Goal: Task Accomplishment & Management: Use online tool/utility

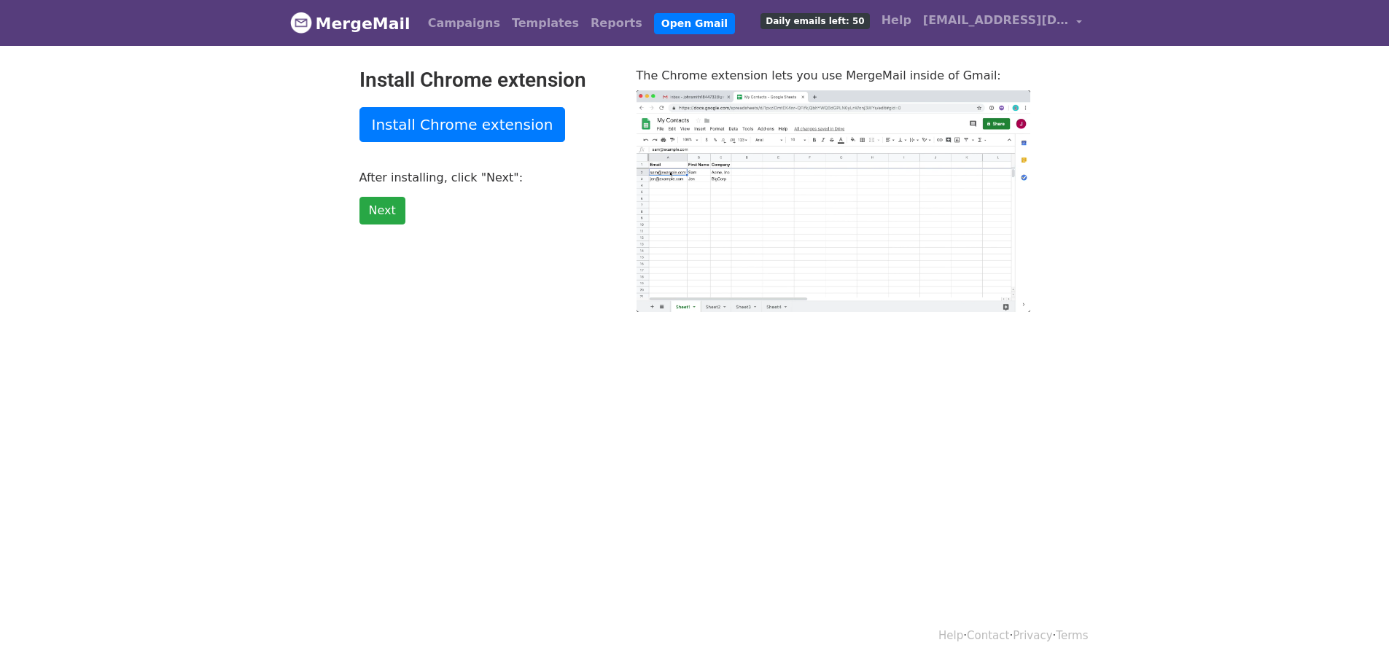
type input "19.16"
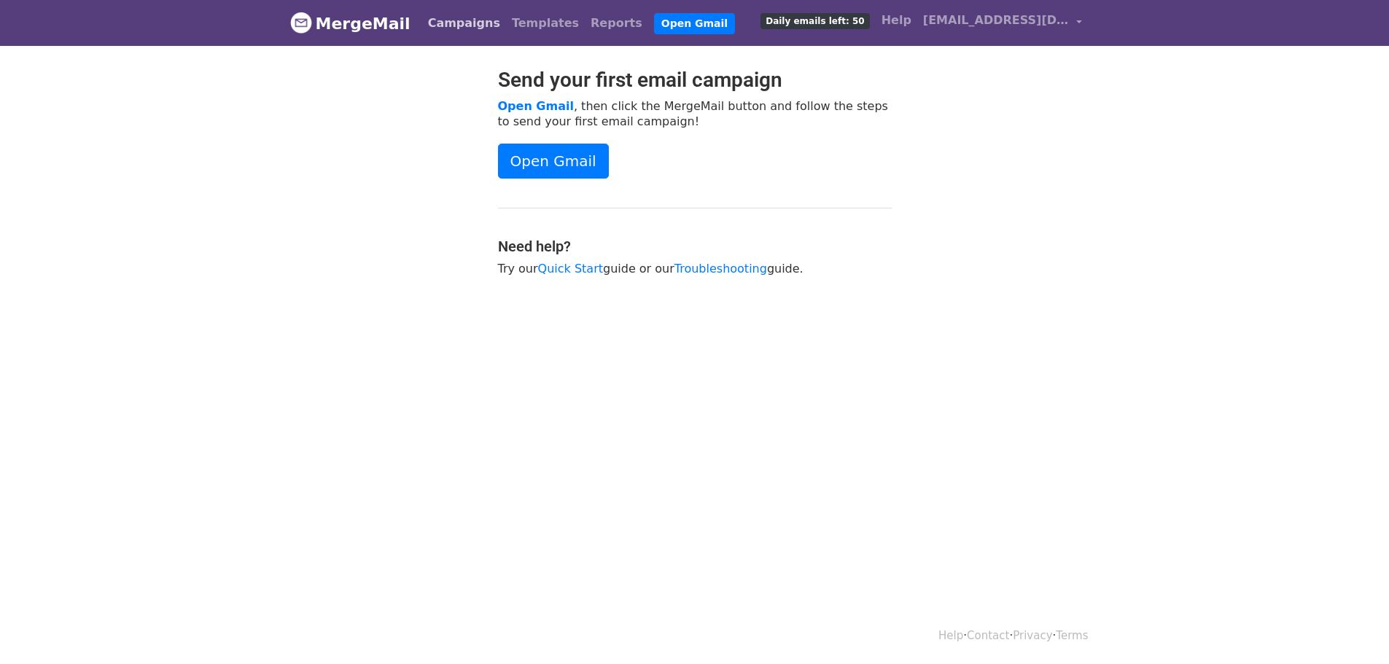
click at [445, 24] on link "Campaigns" at bounding box center [464, 23] width 84 height 29
click at [551, 176] on link "Open Gmail" at bounding box center [553, 161] width 111 height 35
